Goal: Check status: Check status

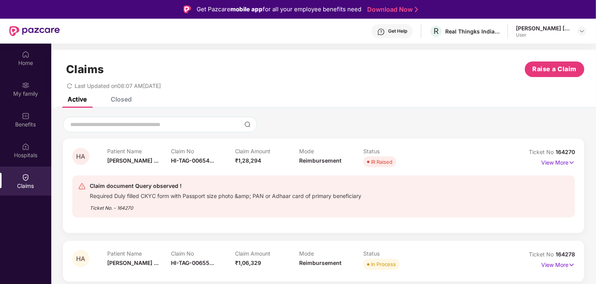
click at [216, 204] on div "Ticket No. - 164270" at bounding box center [226, 205] width 272 height 12
drag, startPoint x: 118, startPoint y: 208, endPoint x: 210, endPoint y: 197, distance: 92.7
click at [141, 205] on div "Ticket No. - 164270" at bounding box center [226, 205] width 272 height 12
click at [554, 161] on p "View More" at bounding box center [558, 161] width 34 height 10
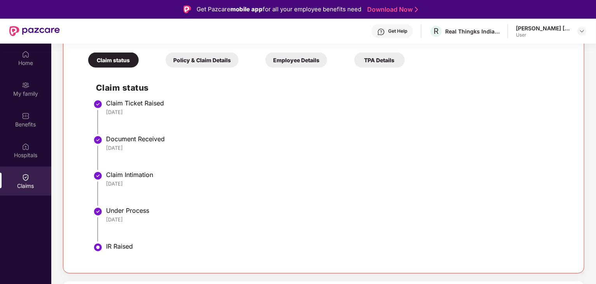
scroll to position [226, 0]
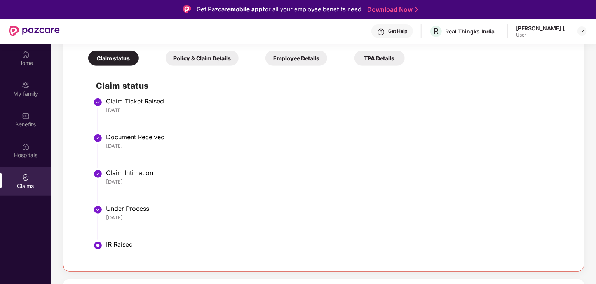
click at [201, 61] on div "Policy & Claim Details" at bounding box center [202, 58] width 73 height 15
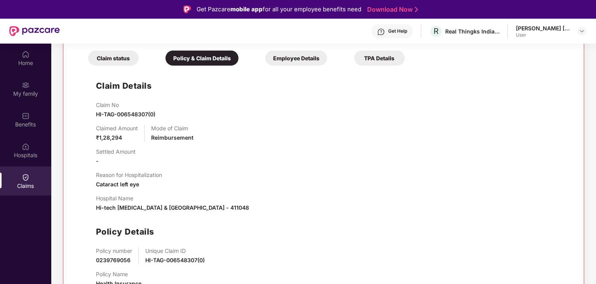
click at [295, 54] on div "Employee Details" at bounding box center [296, 58] width 62 height 15
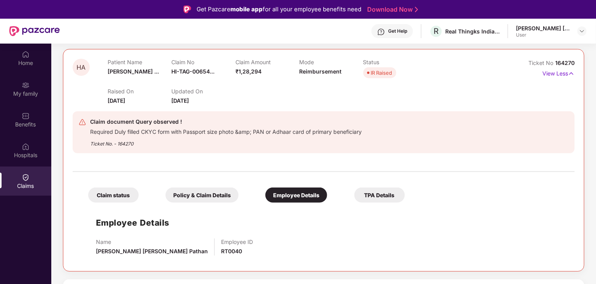
click at [318, 73] on span "Reimbursement" at bounding box center [320, 71] width 42 height 7
drag, startPoint x: 307, startPoint y: 71, endPoint x: 283, endPoint y: 74, distance: 24.2
click at [307, 71] on span "Reimbursement" at bounding box center [320, 71] width 42 height 7
click at [389, 197] on div "TPA Details" at bounding box center [379, 194] width 51 height 15
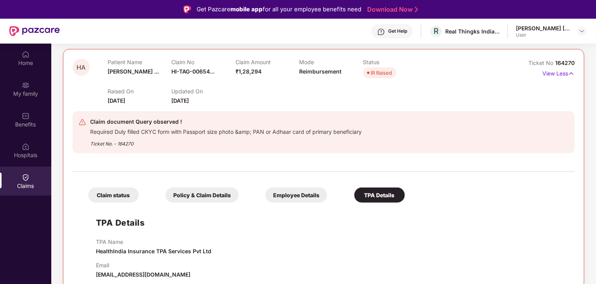
scroll to position [106, 0]
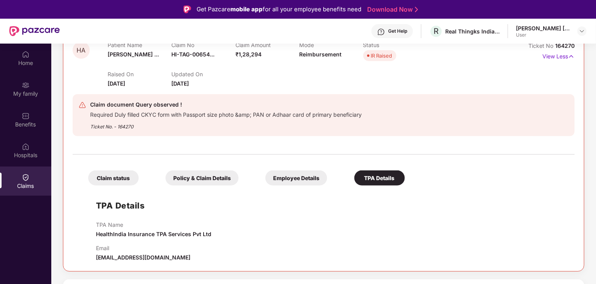
click at [116, 178] on div "Claim status" at bounding box center [113, 177] width 51 height 15
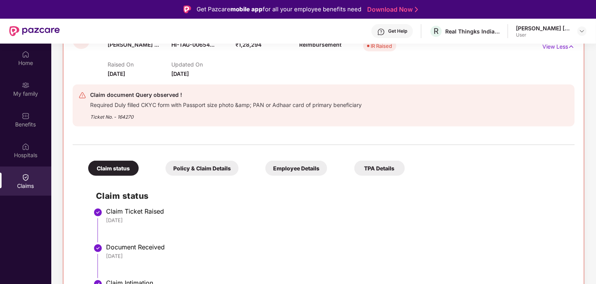
scroll to position [0, 0]
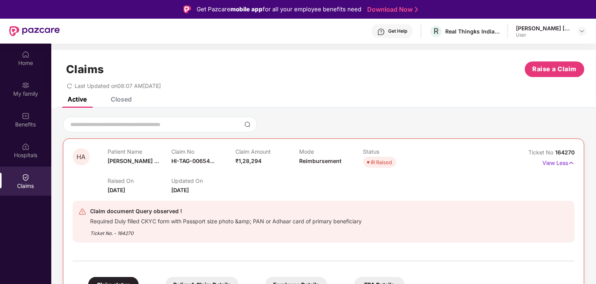
click at [76, 101] on div "Active" at bounding box center [77, 99] width 19 height 8
click at [130, 99] on div "Closed" at bounding box center [121, 99] width 21 height 8
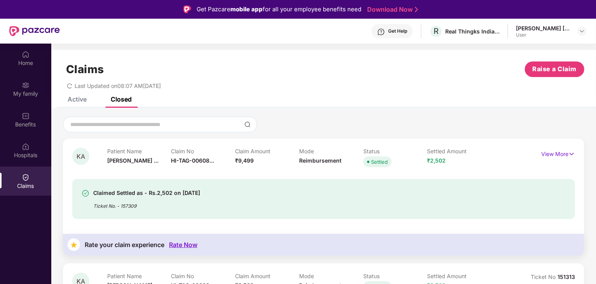
click at [92, 100] on div "Active Closed" at bounding box center [94, 99] width 76 height 17
click at [80, 101] on div "Active" at bounding box center [77, 99] width 19 height 8
